Goal: Navigation & Orientation: Find specific page/section

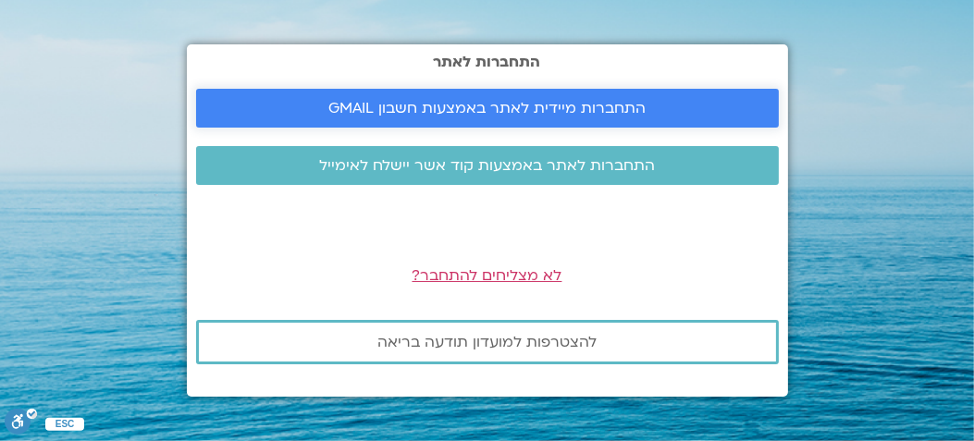
click at [388, 106] on span "התחברות מיידית לאתר באמצעות חשבון GMAIL" at bounding box center [486, 108] width 317 height 17
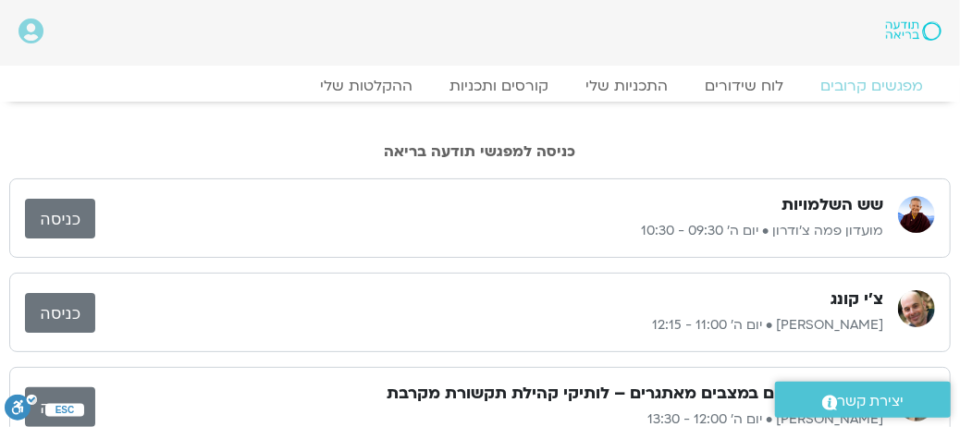
click at [68, 226] on link "כניסה" at bounding box center [60, 219] width 70 height 40
